Goal: Check status: Check status

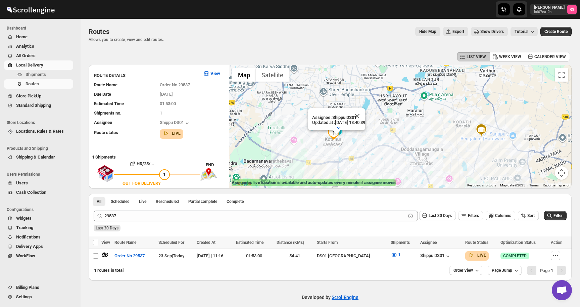
click at [472, 28] on button "Show Drivers" at bounding box center [489, 31] width 37 height 9
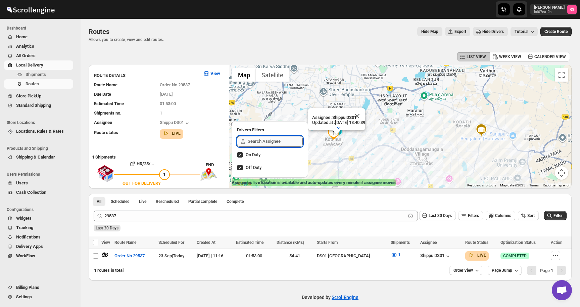
click at [268, 139] on input "text" at bounding box center [275, 141] width 55 height 11
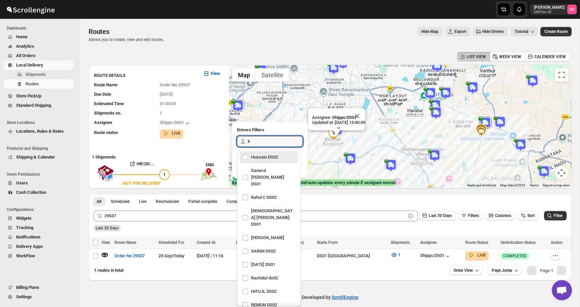
type input "ko"
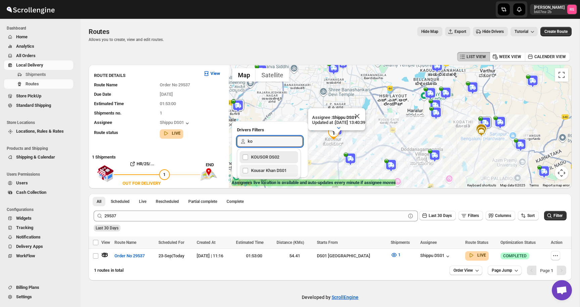
click at [278, 172] on div "Kousar Khan DS01" at bounding box center [268, 170] width 53 height 9
checkbox input "true"
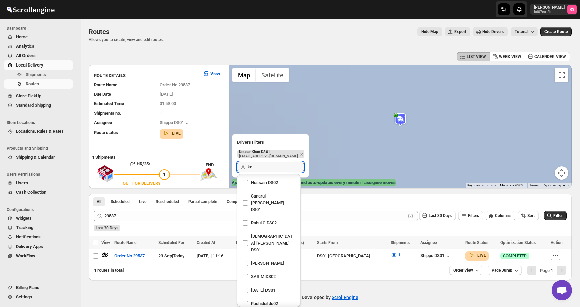
scroll to position [544, 0]
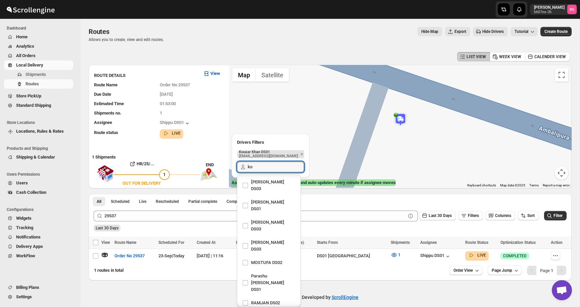
type input "ko"
click at [402, 123] on img at bounding box center [400, 119] width 13 height 13
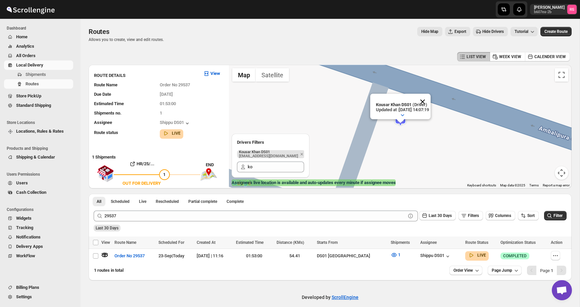
click at [430, 100] on button "Close" at bounding box center [422, 102] width 16 height 16
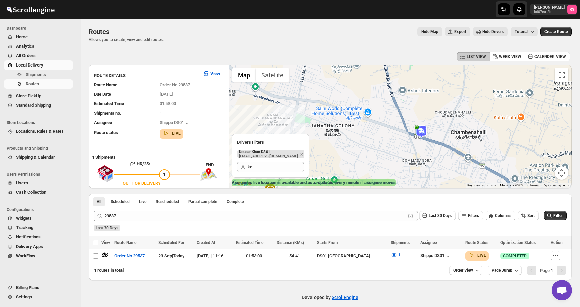
drag, startPoint x: 430, startPoint y: 100, endPoint x: 421, endPoint y: 142, distance: 43.6
click at [421, 142] on div "To navigate, press the arrow keys." at bounding box center [400, 126] width 343 height 123
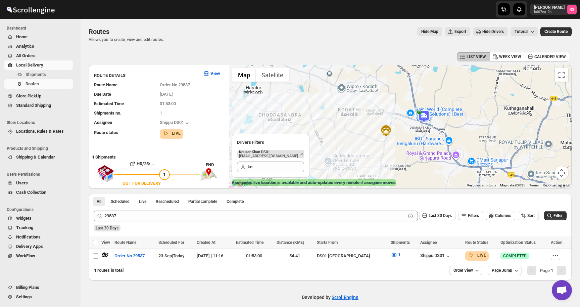
drag, startPoint x: 421, startPoint y: 142, endPoint x: 424, endPoint y: 117, distance: 24.9
click at [424, 117] on div at bounding box center [400, 126] width 343 height 123
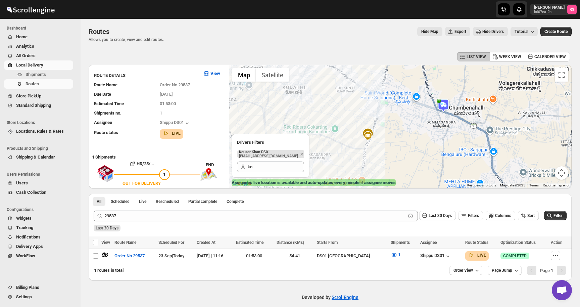
drag, startPoint x: 424, startPoint y: 117, endPoint x: 444, endPoint y: 100, distance: 26.4
click at [444, 100] on img at bounding box center [442, 105] width 13 height 13
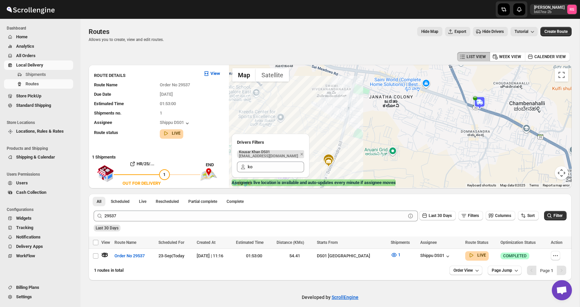
drag, startPoint x: 427, startPoint y: 109, endPoint x: 440, endPoint y: 111, distance: 13.6
click at [440, 111] on div at bounding box center [400, 126] width 343 height 123
click at [265, 168] on input "ko" at bounding box center [276, 166] width 56 height 11
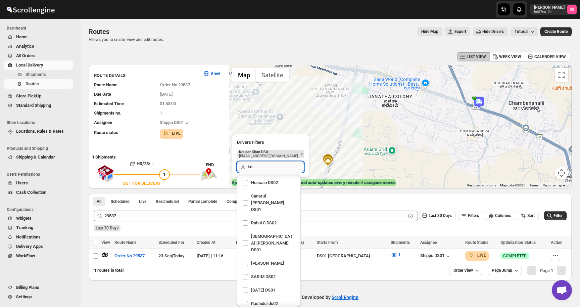
click at [265, 168] on input "ko" at bounding box center [276, 166] width 56 height 11
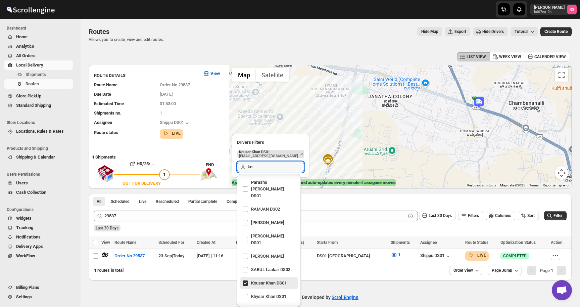
scroll to position [653, 0]
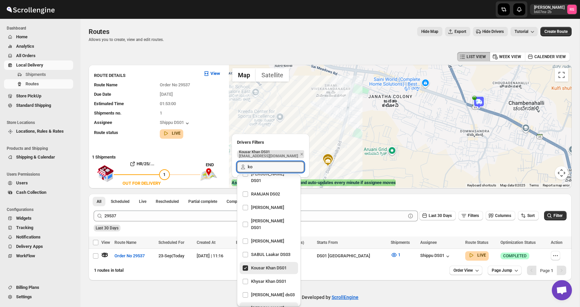
click at [264, 303] on div "Afrid Khan DS01" at bounding box center [268, 311] width 53 height 16
checkbox input "true"
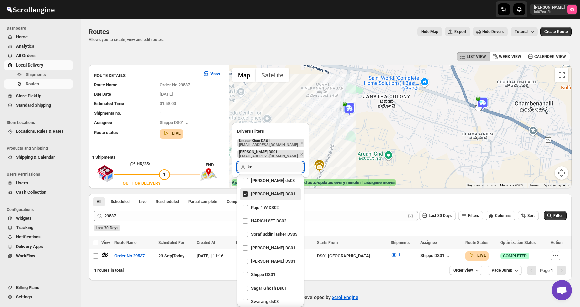
scroll to position [613, 0]
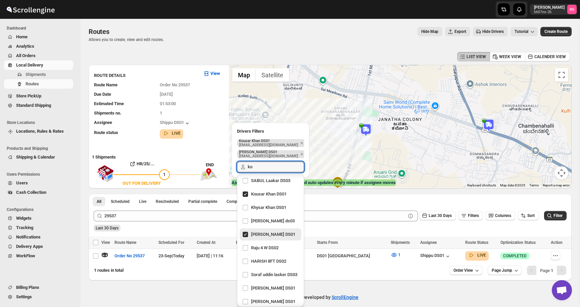
click at [368, 135] on img at bounding box center [365, 129] width 13 height 13
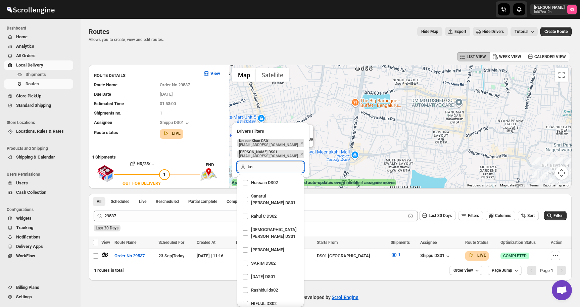
click at [268, 163] on input "ko" at bounding box center [276, 166] width 56 height 11
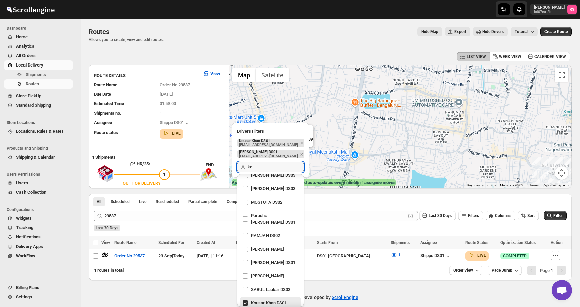
click at [268, 154] on p "xiyipoc303@certve.com" at bounding box center [268, 156] width 59 height 4
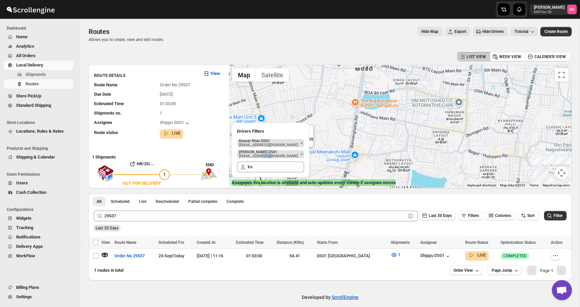
click at [268, 154] on p "xiyipoc303@certve.com" at bounding box center [268, 156] width 59 height 4
click at [323, 152] on div "Afrid Khan DS01 (Driver) Updated at : 19/09/2025, 16:57:39 Duty mode Enabled Ba…" at bounding box center [400, 126] width 343 height 123
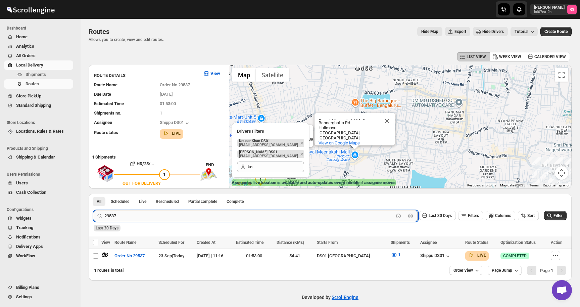
click at [132, 217] on input "29537" at bounding box center [248, 215] width 289 height 11
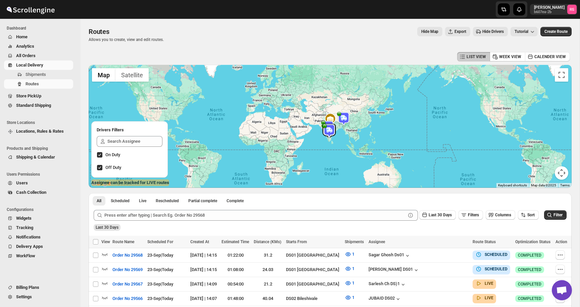
scroll to position [1, 0]
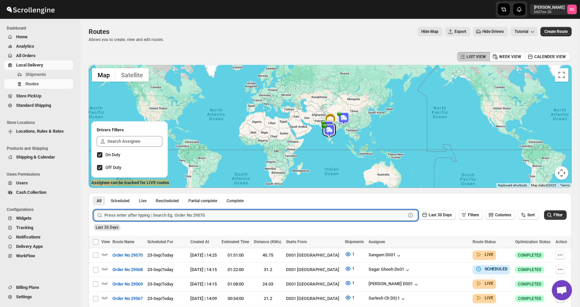
click at [160, 215] on input "text" at bounding box center [254, 215] width 301 height 11
click at [94, 193] on button "Submit" at bounding box center [103, 196] width 19 height 7
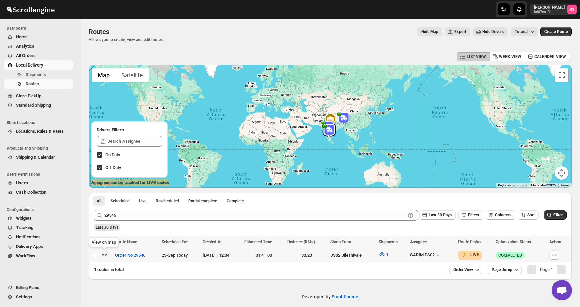
click at [107, 254] on icon "button" at bounding box center [105, 254] width 6 height 3
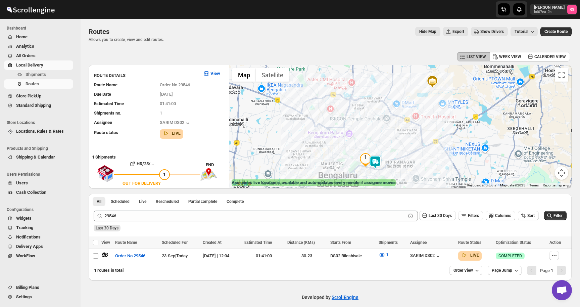
click at [378, 163] on img at bounding box center [374, 161] width 13 height 13
click at [402, 132] on button "Close" at bounding box center [395, 133] width 16 height 16
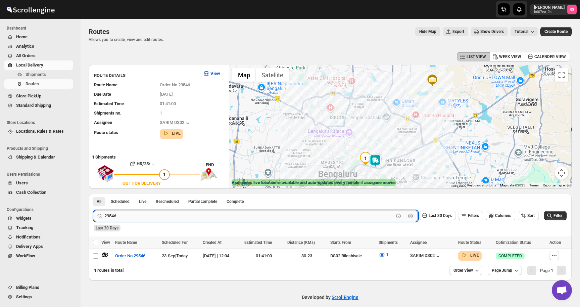
click at [162, 210] on input "29546" at bounding box center [248, 215] width 289 height 11
click at [162, 214] on input "29546" at bounding box center [248, 215] width 289 height 11
type input "29550"
click at [94, 194] on button "Submit" at bounding box center [103, 197] width 19 height 7
click at [103, 257] on icon "button" at bounding box center [104, 254] width 7 height 7
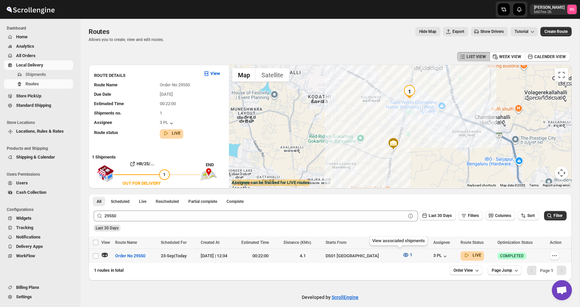
click at [410, 254] on span "1" at bounding box center [411, 254] width 2 height 5
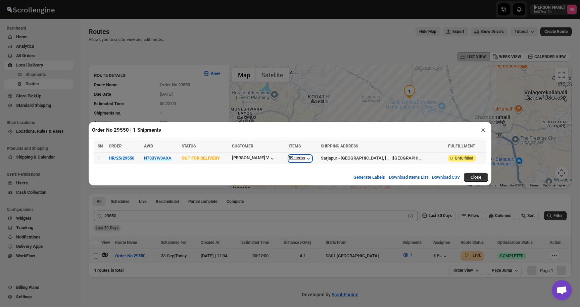
click at [295, 158] on div "59 items" at bounding box center [300, 158] width 23 height 7
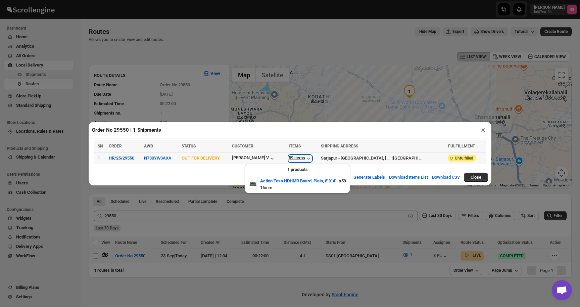
click at [295, 158] on div "59 items" at bounding box center [300, 158] width 23 height 7
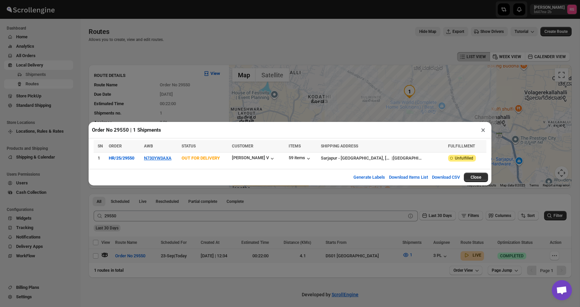
click at [483, 128] on button "×" at bounding box center [483, 129] width 10 height 9
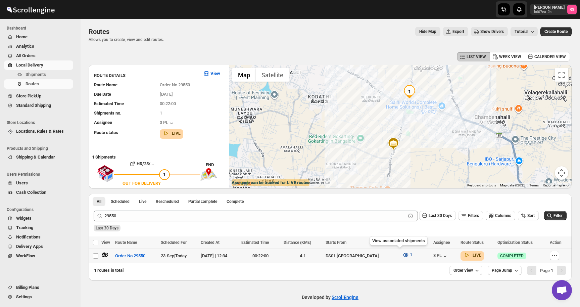
click at [403, 256] on icon "button" at bounding box center [405, 255] width 5 height 4
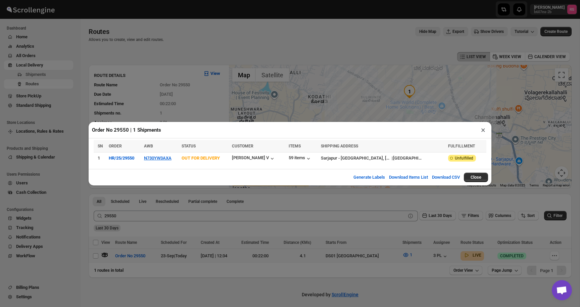
click at [481, 130] on button "×" at bounding box center [483, 129] width 10 height 9
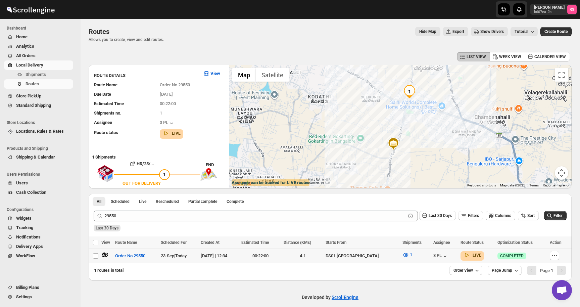
click at [43, 66] on span "Local Delivery" at bounding box center [29, 64] width 27 height 5
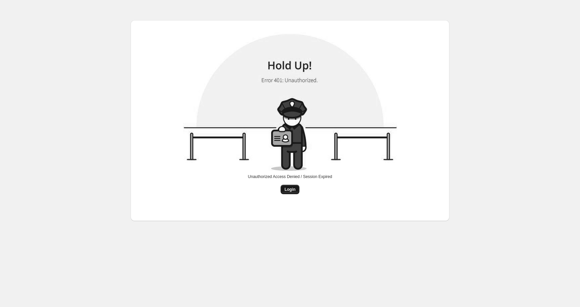
click at [288, 188] on span "Login" at bounding box center [289, 189] width 11 height 5
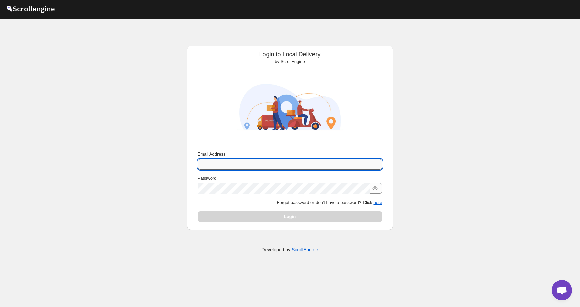
click at [290, 160] on input "Email Address" at bounding box center [290, 164] width 185 height 11
type input "romil.seth@home-run.co"
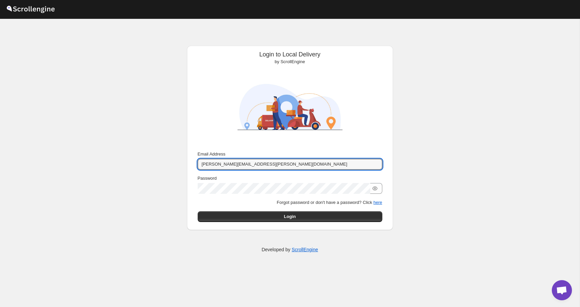
click at [288, 210] on div "Email Address romil.seth@home-run.co Password Forgot password or don't have a p…" at bounding box center [290, 186] width 185 height 71
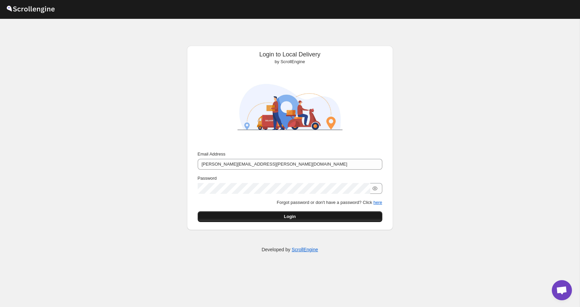
click at [288, 215] on span "Login" at bounding box center [290, 216] width 12 height 7
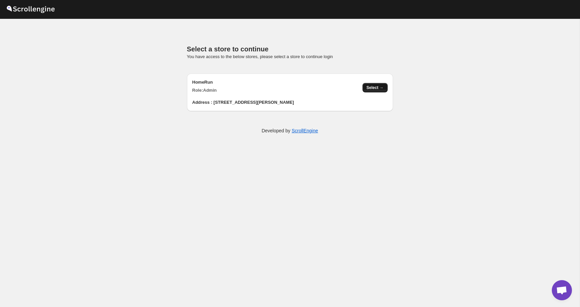
click at [379, 90] on span "Select →" at bounding box center [374, 87] width 17 height 5
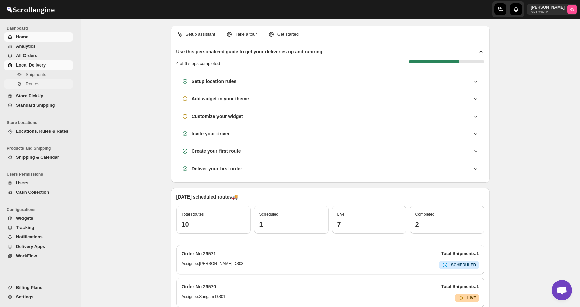
click at [42, 81] on span "Routes" at bounding box center [48, 84] width 46 height 7
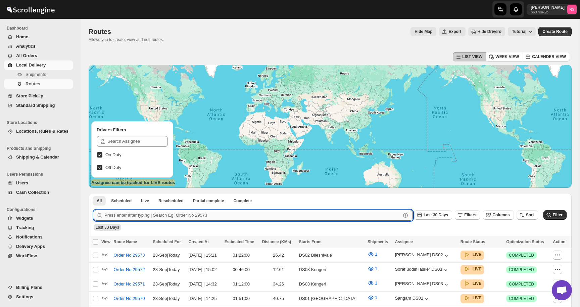
click at [183, 216] on input "text" at bounding box center [252, 215] width 296 height 11
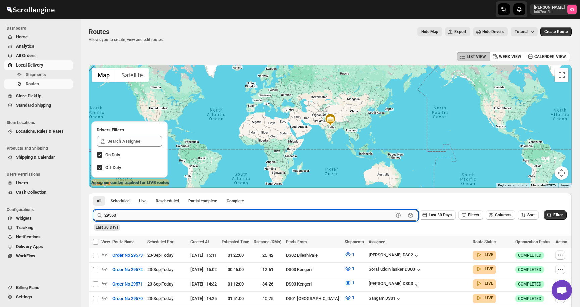
click at [94, 193] on button "Submit" at bounding box center [103, 196] width 19 height 7
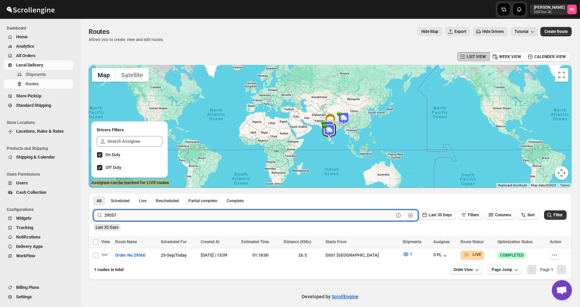
type input "29557"
click at [94, 193] on button "Submit" at bounding box center [103, 196] width 19 height 7
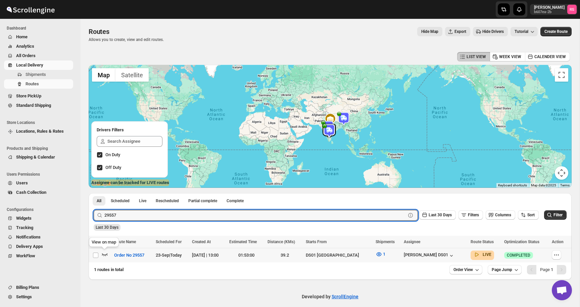
click at [105, 254] on icon "button" at bounding box center [104, 254] width 7 height 7
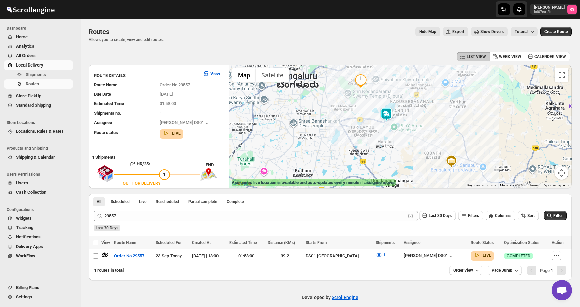
click at [388, 113] on img at bounding box center [385, 114] width 13 height 13
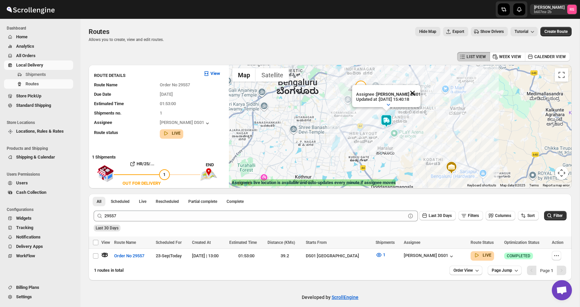
click at [414, 94] on button "Close" at bounding box center [412, 93] width 16 height 16
click at [385, 120] on img at bounding box center [385, 120] width 13 height 13
click at [385, 118] on img at bounding box center [385, 120] width 13 height 13
click at [414, 92] on button "Close" at bounding box center [412, 93] width 16 height 16
click at [381, 255] on icon "button" at bounding box center [378, 255] width 5 height 4
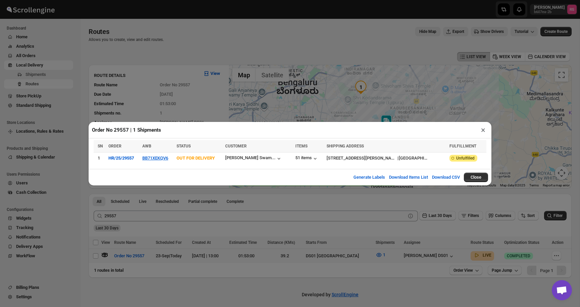
click at [472, 124] on div "Order No 29557 | 1 Shipments ×" at bounding box center [290, 130] width 403 height 16
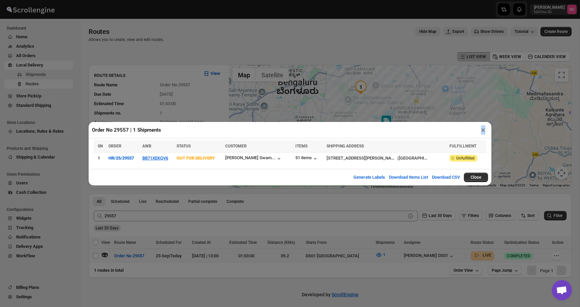
click at [472, 124] on div "Order No 29557 | 1 Shipments ×" at bounding box center [290, 130] width 403 height 16
click at [482, 129] on button "×" at bounding box center [483, 129] width 10 height 9
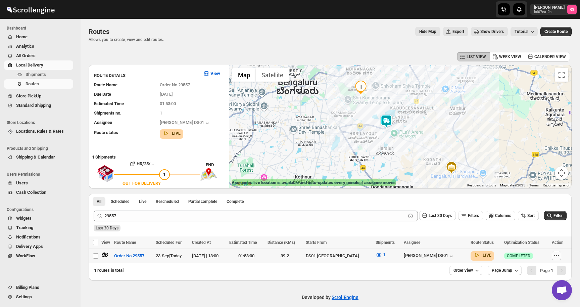
click at [557, 252] on icon "button" at bounding box center [556, 255] width 7 height 7
checkbox input "true"
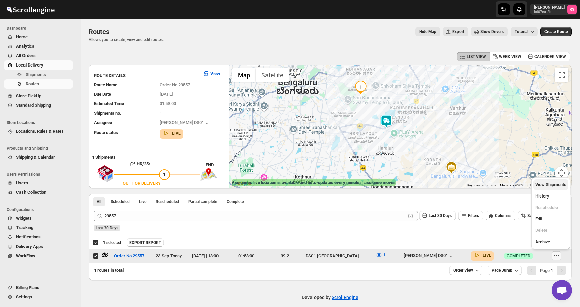
click at [550, 185] on span "View Shipments" at bounding box center [550, 184] width 31 height 5
checkbox input "false"
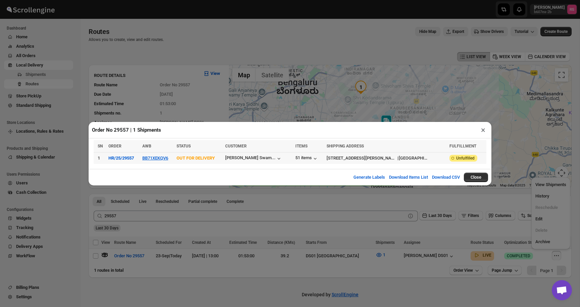
click at [163, 155] on td "BB71XEKQV6" at bounding box center [157, 158] width 34 height 12
click at [163, 160] on td "BB71XEKQV6" at bounding box center [157, 158] width 34 height 12
click at [166, 157] on button "BB71XEKQV6" at bounding box center [155, 157] width 26 height 5
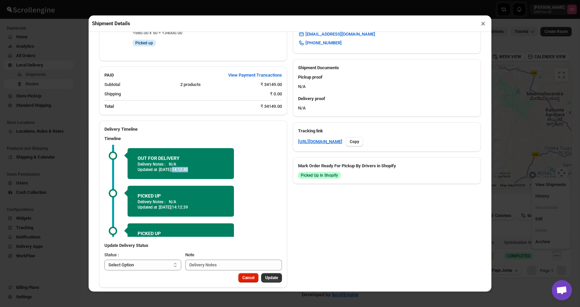
drag, startPoint x: 188, startPoint y: 162, endPoint x: 214, endPoint y: 162, distance: 25.8
click at [214, 167] on p "Updated at : [DATE] | 14:12:40" at bounding box center [181, 169] width 86 height 5
drag, startPoint x: 189, startPoint y: 200, endPoint x: 202, endPoint y: 200, distance: 13.4
click at [188, 205] on span "[DATE] | 14:12:39" at bounding box center [173, 207] width 29 height 5
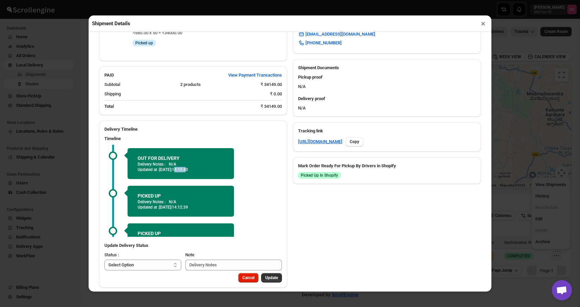
drag, startPoint x: 190, startPoint y: 161, endPoint x: 203, endPoint y: 165, distance: 14.2
click at [188, 167] on span "[DATE] | 14:12:40" at bounding box center [173, 169] width 29 height 5
click at [486, 22] on button "×" at bounding box center [483, 23] width 10 height 9
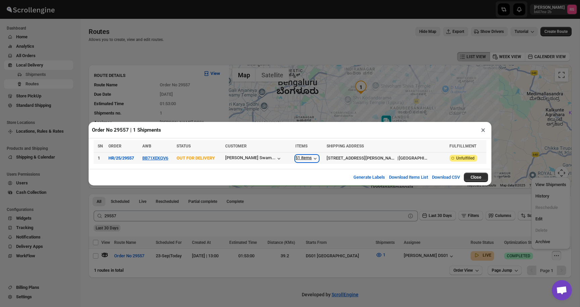
click at [316, 158] on icon "button" at bounding box center [315, 158] width 3 height 2
click at [483, 128] on button "×" at bounding box center [483, 129] width 10 height 9
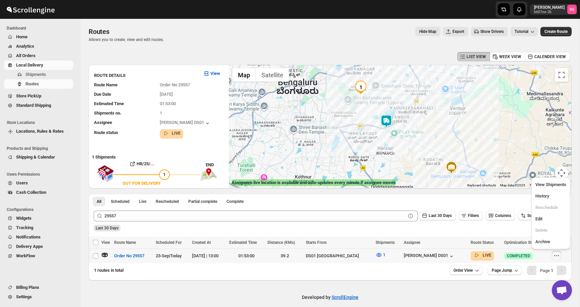
click at [107, 256] on icon "button" at bounding box center [104, 254] width 7 height 7
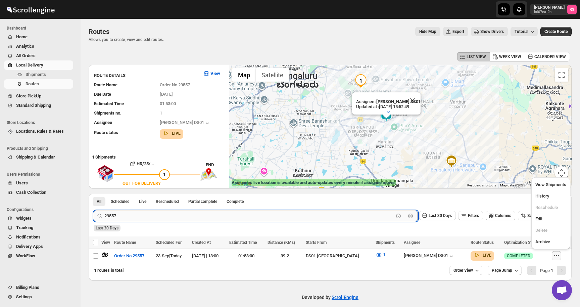
click at [118, 215] on input "29557" at bounding box center [248, 215] width 289 height 11
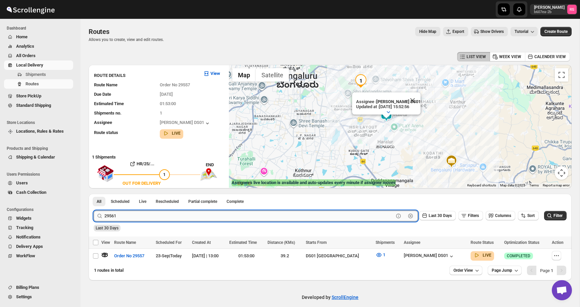
type input "29561"
click at [94, 194] on button "Submit" at bounding box center [103, 197] width 19 height 7
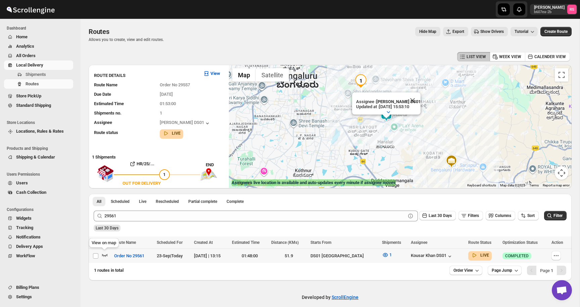
click at [107, 255] on icon "button" at bounding box center [104, 254] width 7 height 7
